Goal: Task Accomplishment & Management: Manage account settings

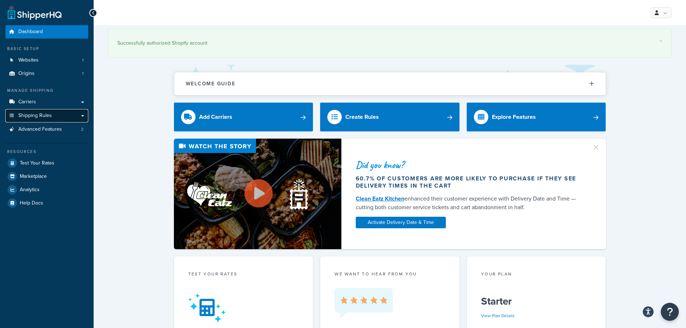
drag, startPoint x: 46, startPoint y: 114, endPoint x: 58, endPoint y: 118, distance: 13.2
click at [46, 114] on span "Shipping Rules" at bounding box center [34, 116] width 33 height 6
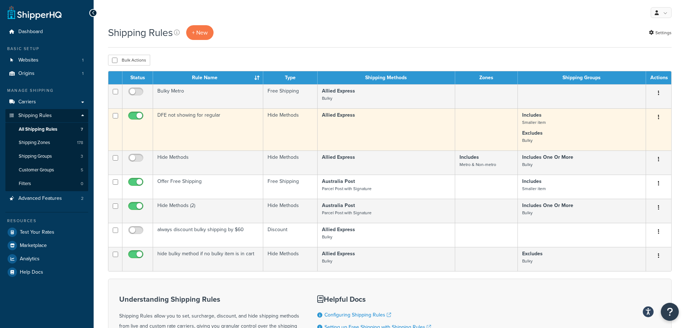
click at [661, 115] on button "button" at bounding box center [658, 118] width 10 height 12
click at [635, 132] on link "Edit" at bounding box center [634, 130] width 57 height 15
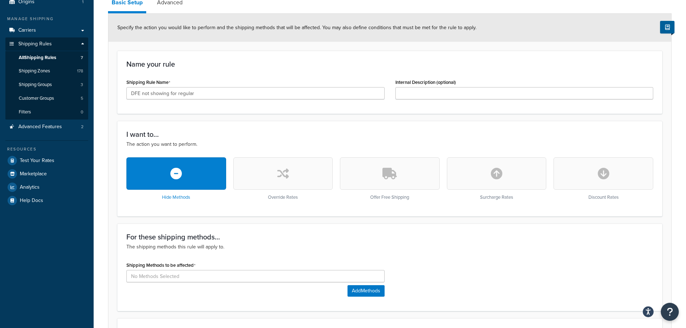
scroll to position [72, 0]
click at [500, 173] on icon "button" at bounding box center [497, 173] width 12 height 12
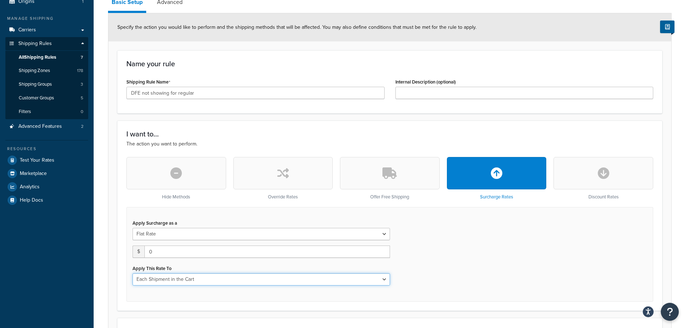
click at [329, 280] on select "Each Shipment in the Cart Each Shipping Group in the Cart Each Item within a Sh…" at bounding box center [260, 279] width 257 height 12
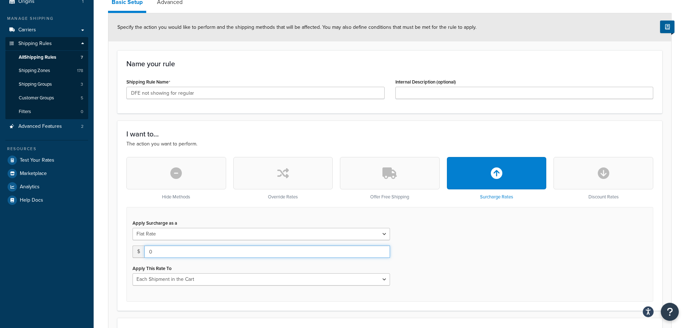
click at [220, 247] on input "0" at bounding box center [266, 251] width 245 height 12
type input "0"
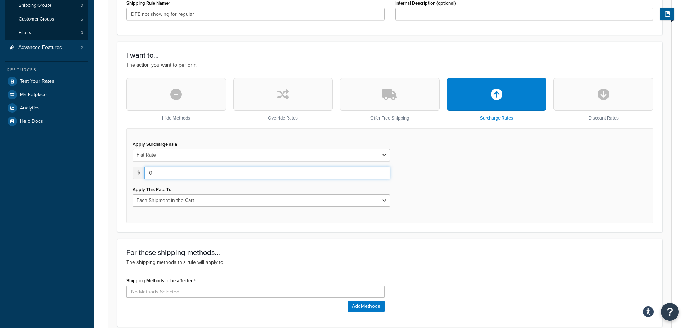
scroll to position [144, 0]
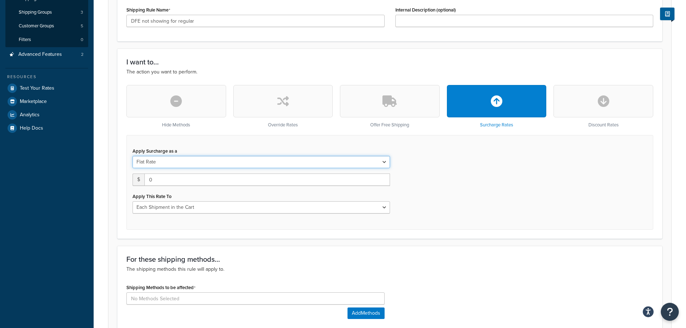
drag, startPoint x: 386, startPoint y: 162, endPoint x: 275, endPoint y: 162, distance: 111.2
click at [386, 162] on select "Flat Rate Percentage Flat Rate & Percentage" at bounding box center [260, 162] width 257 height 12
select select "PERCENTAGE"
click at [132, 156] on select "Flat Rate Percentage Flat Rate & Percentage" at bounding box center [260, 162] width 257 height 12
click at [382, 180] on select "Shipping Price Order Value" at bounding box center [327, 179] width 123 height 12
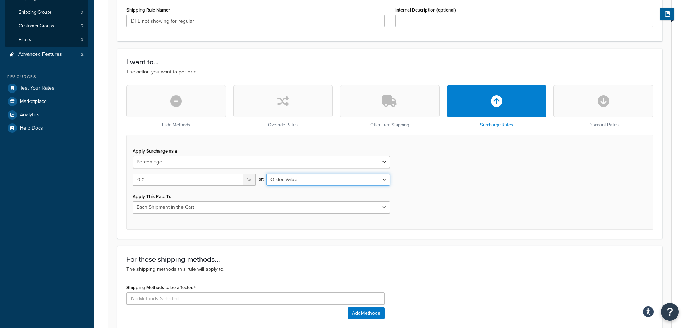
select select "SHIPPING"
click at [266, 173] on select "Shipping Price Order Value" at bounding box center [327, 179] width 123 height 12
click at [184, 178] on input "0.0" at bounding box center [187, 179] width 110 height 12
type input "0"
type input "25"
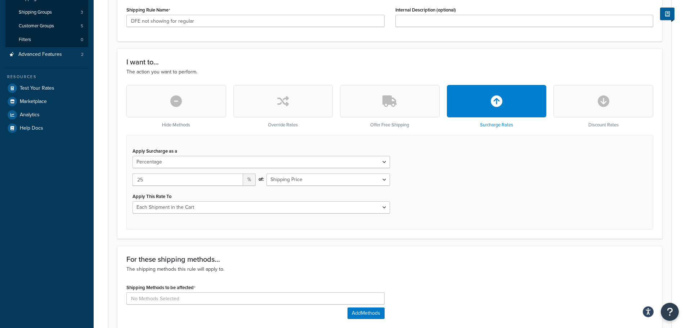
click at [459, 195] on div "Apply Surcharge as a Flat Rate Percentage Flat Rate & Percentage 25 % of: Shipp…" at bounding box center [389, 182] width 527 height 95
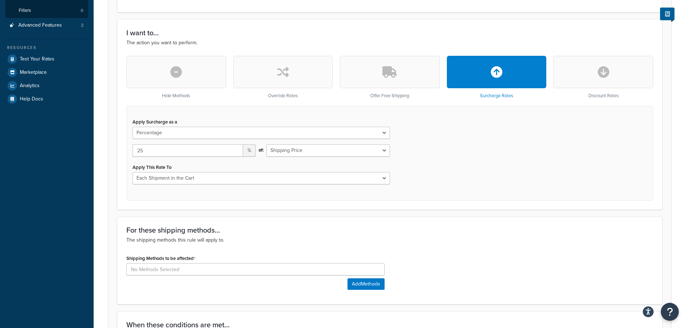
scroll to position [252, 0]
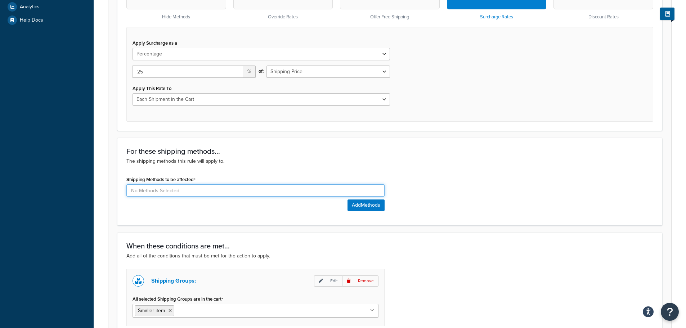
click at [186, 191] on input at bounding box center [255, 190] width 258 height 12
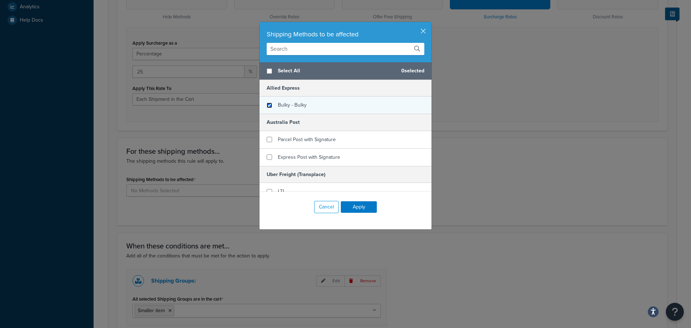
click at [267, 104] on input "checkbox" at bounding box center [269, 105] width 5 height 5
checkbox input "true"
click at [361, 207] on button "Apply" at bounding box center [359, 207] width 36 height 12
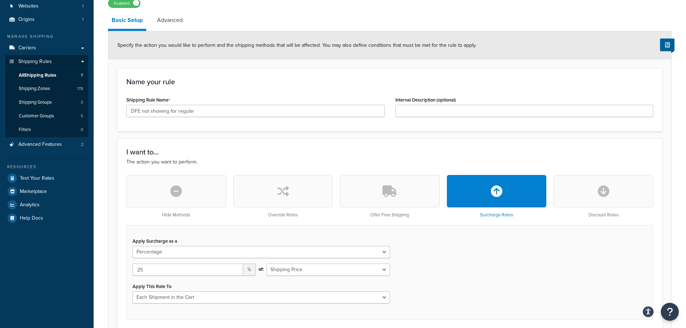
scroll to position [0, 0]
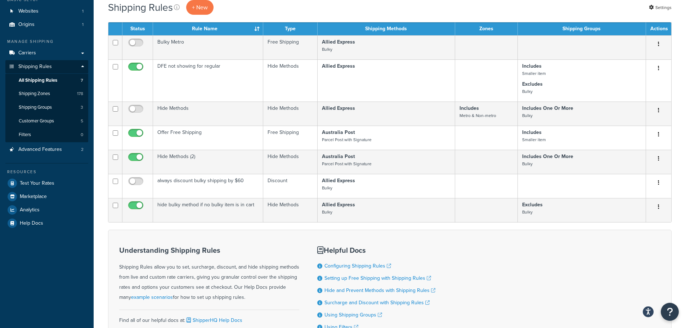
scroll to position [108, 0]
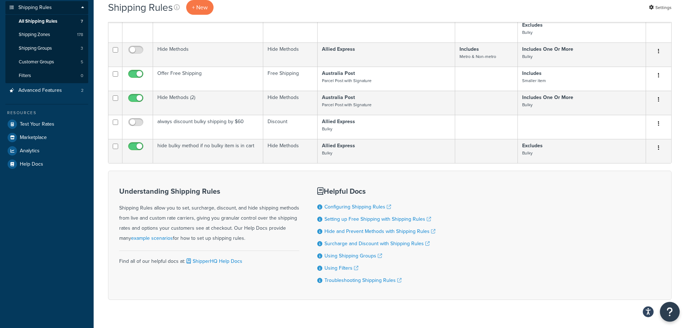
click at [670, 310] on icon "Open Resource Center" at bounding box center [669, 312] width 7 height 10
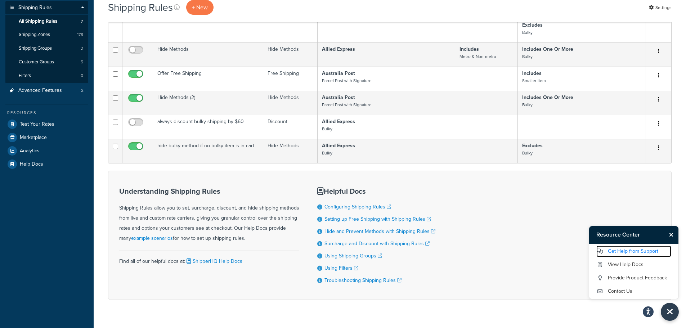
click at [627, 250] on link "Get Help from Support" at bounding box center [633, 251] width 75 height 12
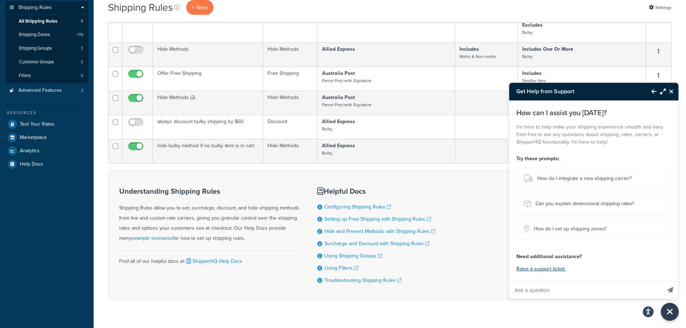
click at [542, 292] on input "Ask a question" at bounding box center [585, 289] width 152 height 17
click at [259, 278] on div "Understanding Shipping Rules Shipping Rules allow you to set, surcharge, discou…" at bounding box center [209, 235] width 180 height 107
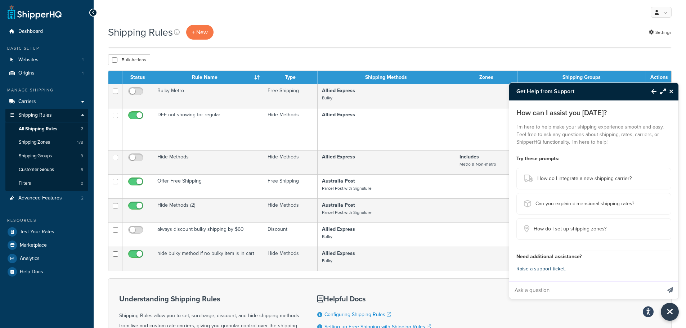
scroll to position [0, 0]
click at [673, 91] on icon "Close Resource Center" at bounding box center [671, 92] width 4 height 6
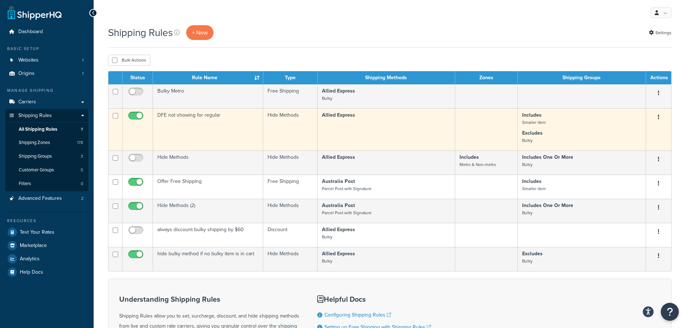
click at [212, 134] on td "DFE not showing for regular" at bounding box center [208, 129] width 110 height 42
